Goal: Find specific page/section: Find specific page/section

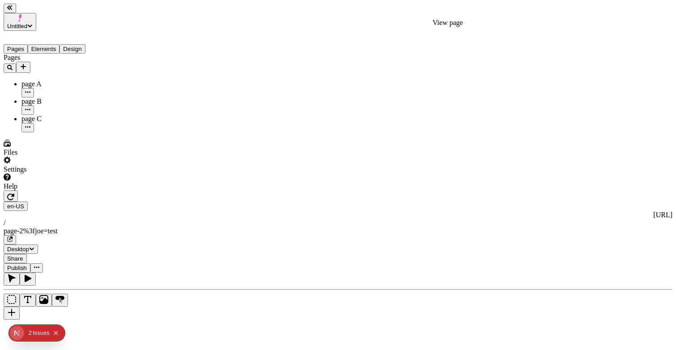
click at [13, 237] on icon "button" at bounding box center [9, 239] width 5 height 5
click at [18, 191] on button "button" at bounding box center [11, 196] width 14 height 11
click at [12, 237] on icon "button" at bounding box center [10, 239] width 4 height 4
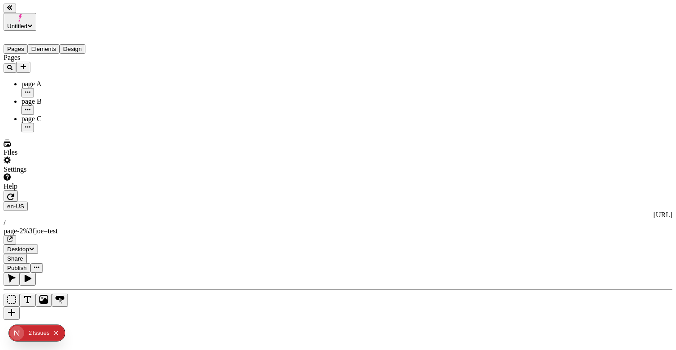
drag, startPoint x: 642, startPoint y: 64, endPoint x: 595, endPoint y: 63, distance: 46.5
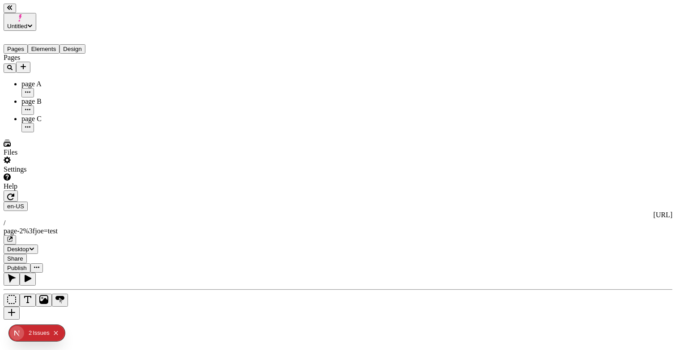
type input "/page-2"
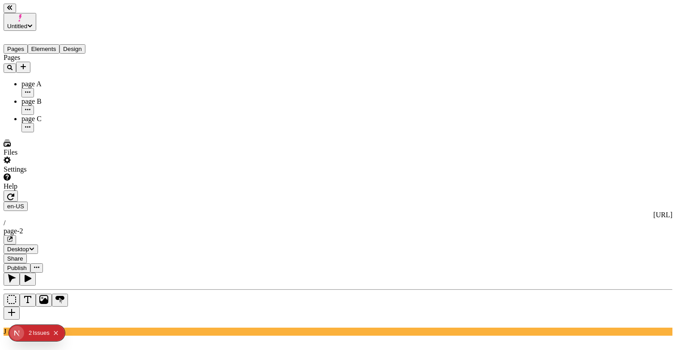
click at [16, 235] on button "button" at bounding box center [10, 239] width 13 height 9
